Goal: Task Accomplishment & Management: Use online tool/utility

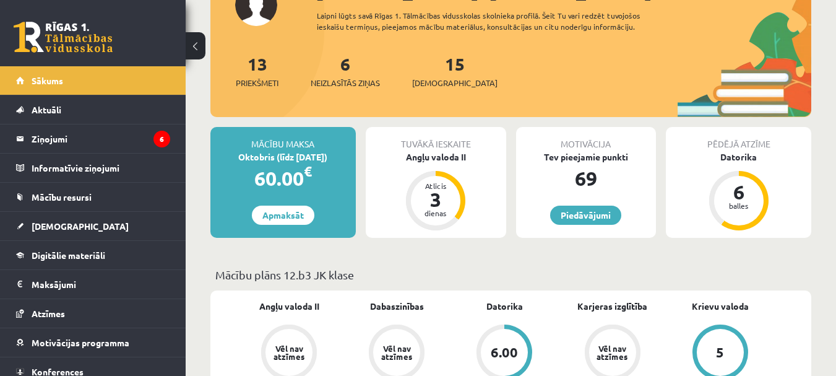
scroll to position [189, 0]
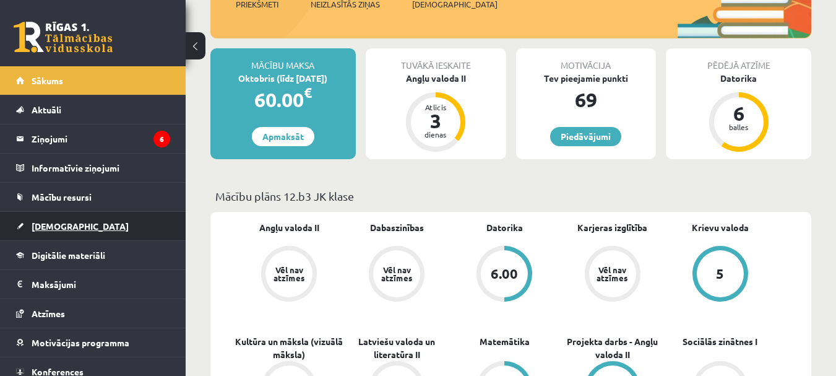
click at [78, 215] on link "[DEMOGRAPHIC_DATA]" at bounding box center [93, 226] width 154 height 28
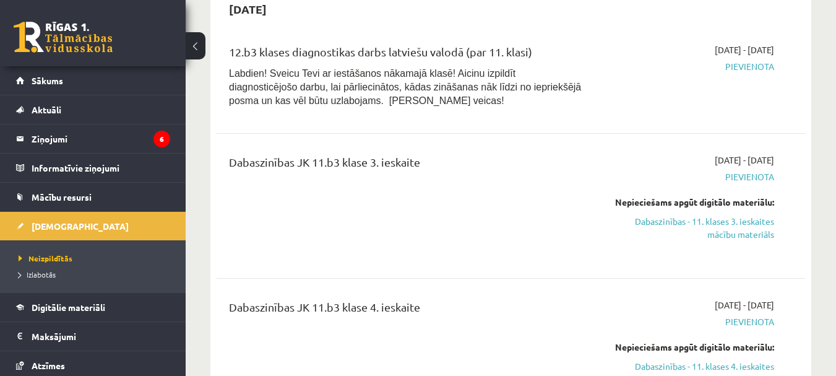
scroll to position [641, 0]
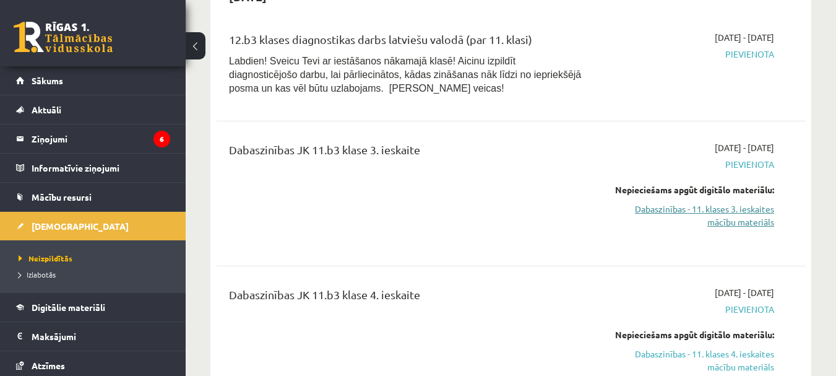
click at [755, 202] on link "Dabaszinības - 11. klases 3. ieskaites mācību materiāls" at bounding box center [690, 215] width 170 height 26
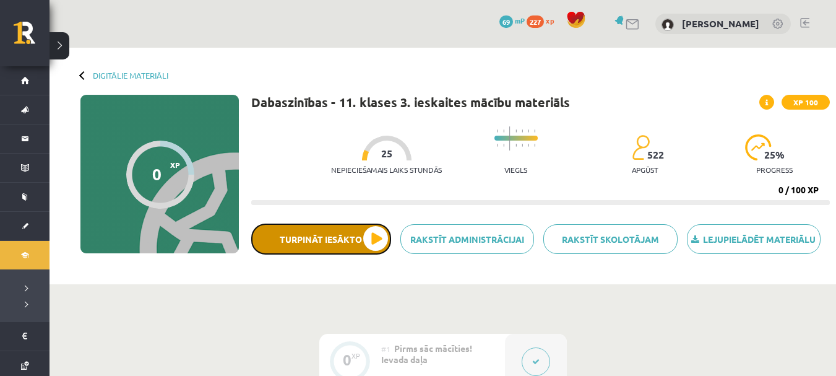
click at [352, 243] on button "Turpināt iesākto" at bounding box center [321, 239] width 140 height 31
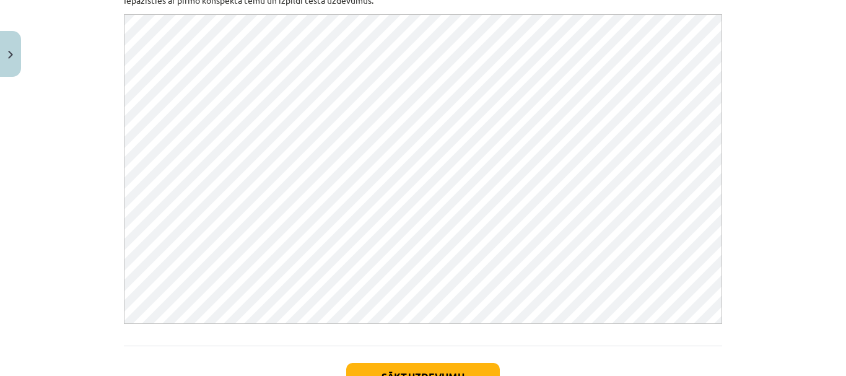
scroll to position [238, 0]
